Goal: Task Accomplishment & Management: Manage account settings

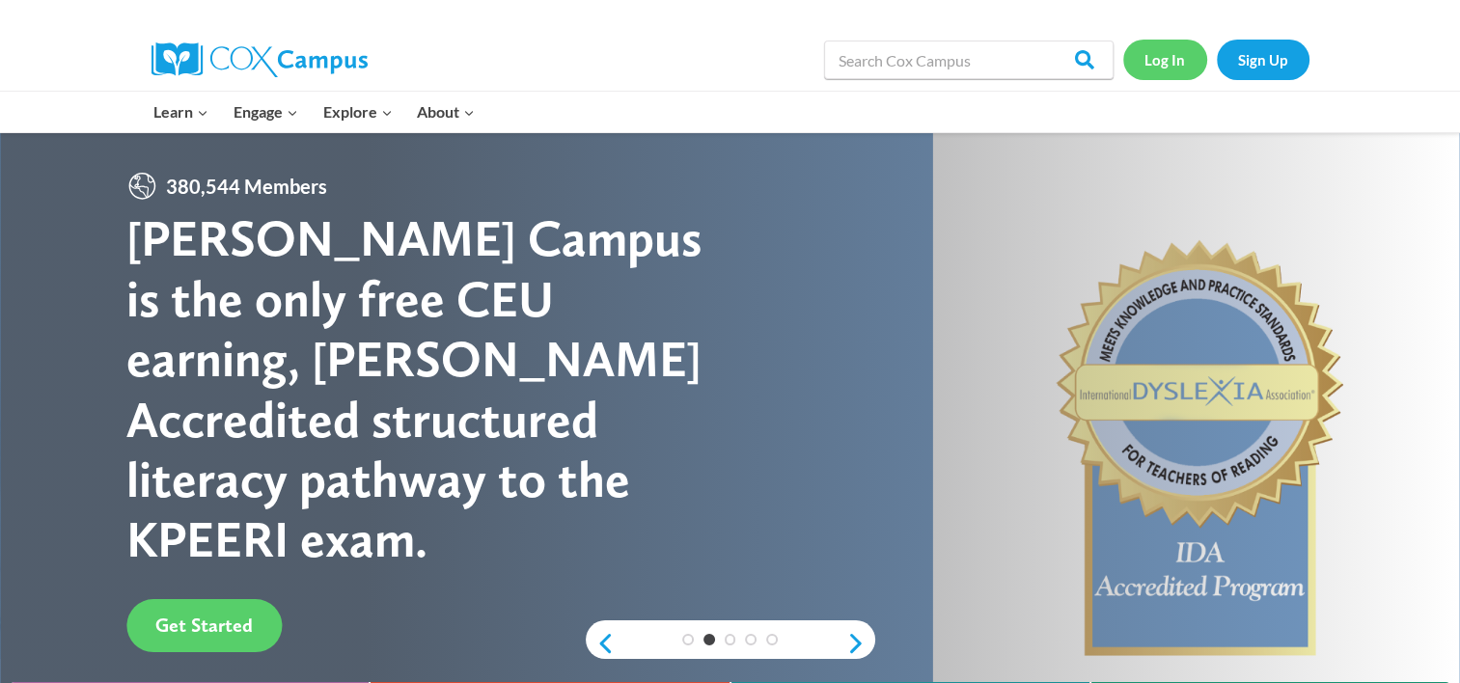
click at [1146, 50] on link "Log In" at bounding box center [1165, 60] width 84 height 40
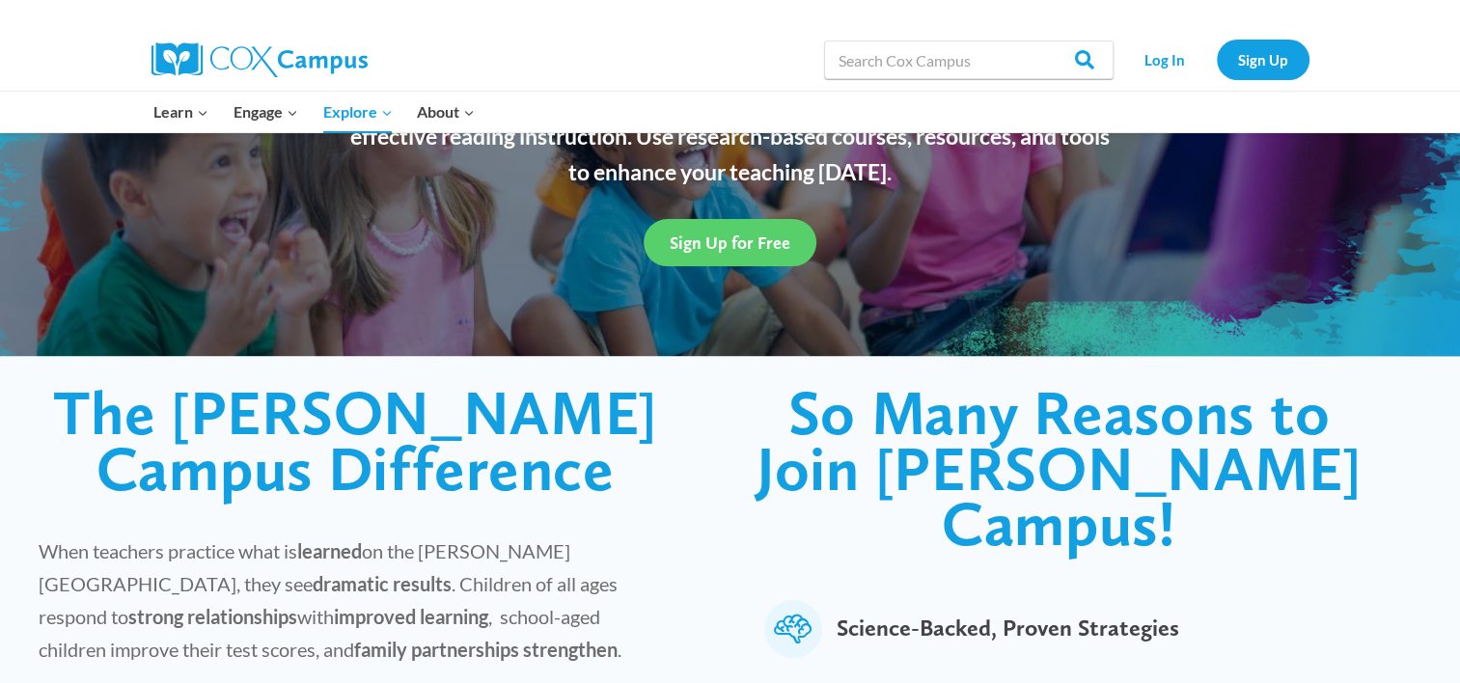
scroll to position [165, 0]
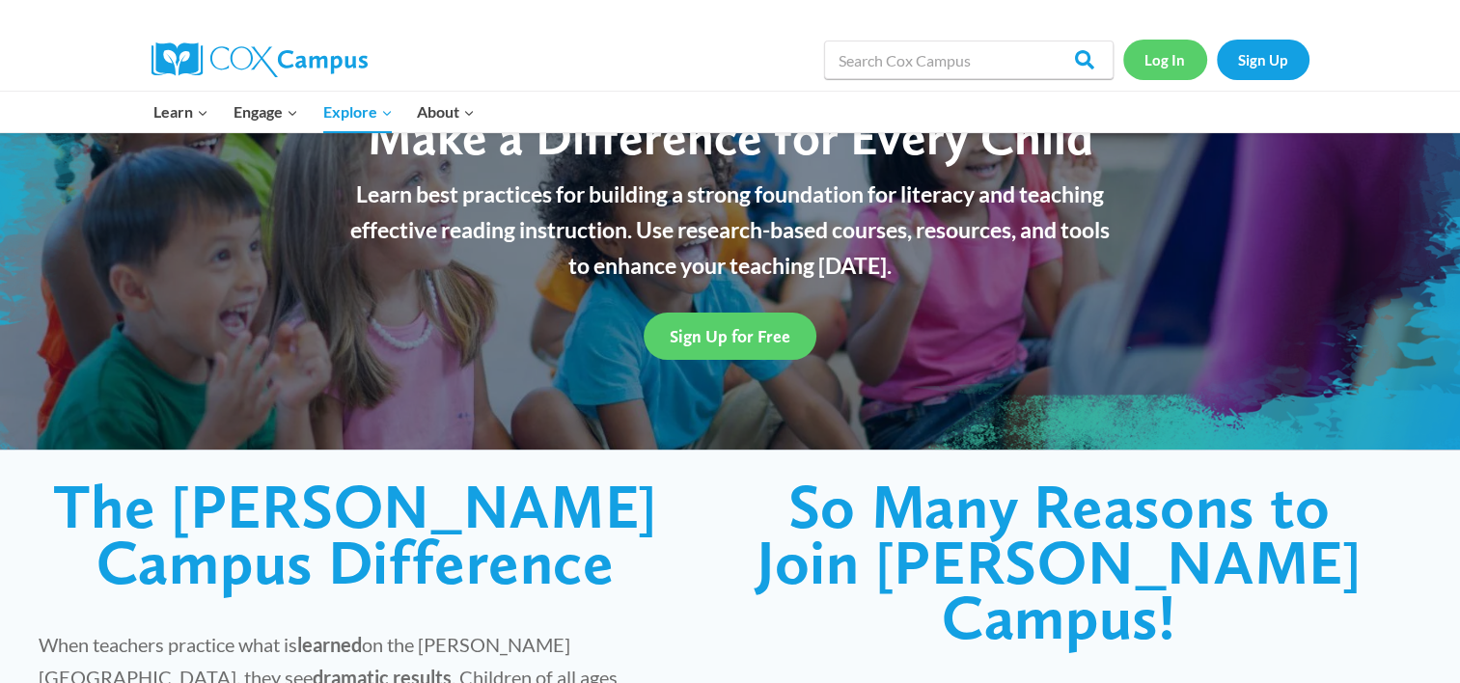
click at [1157, 61] on link "Log In" at bounding box center [1165, 60] width 84 height 40
